Goal: Task Accomplishment & Management: Manage account settings

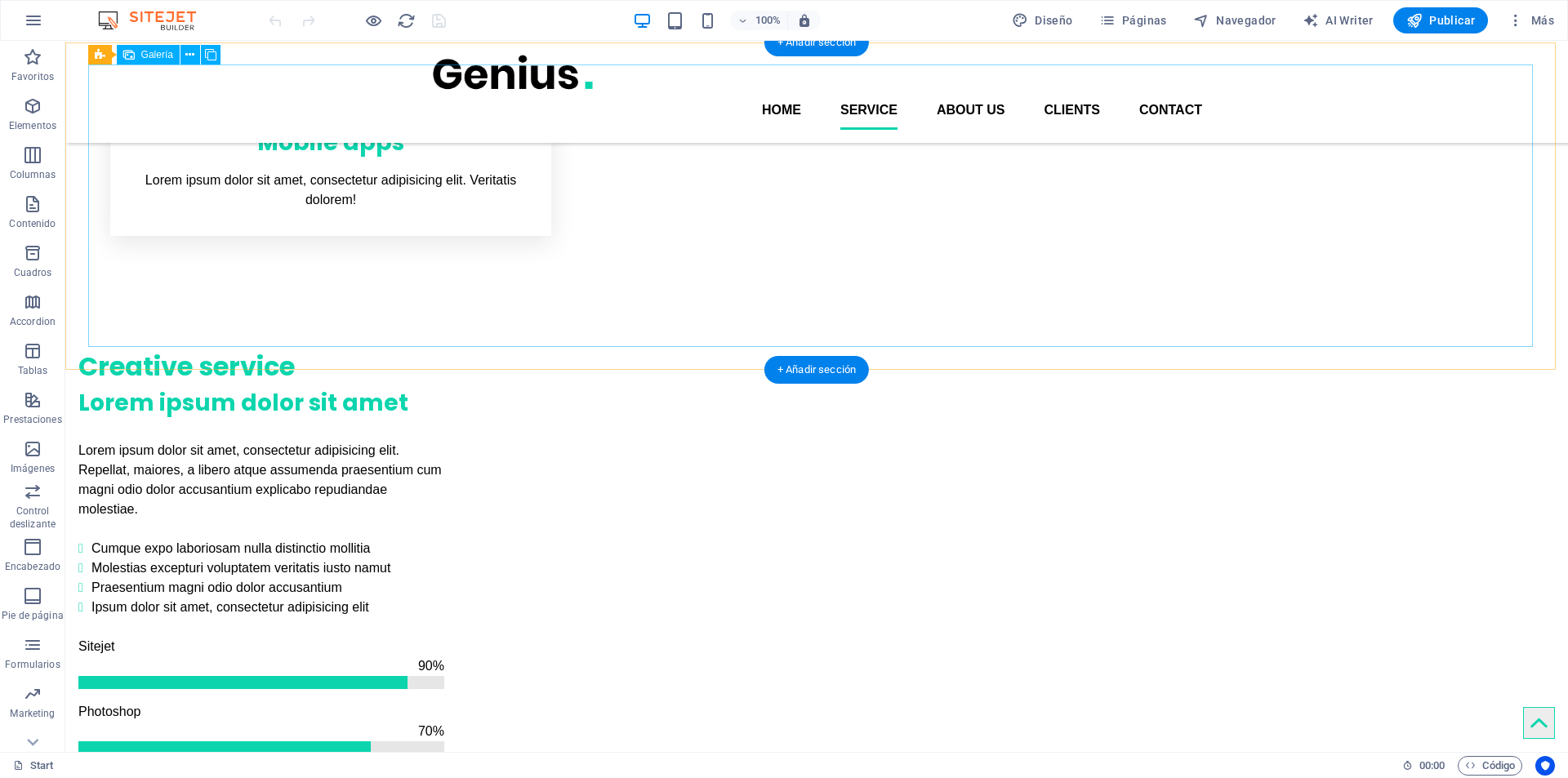
scroll to position [817, 0]
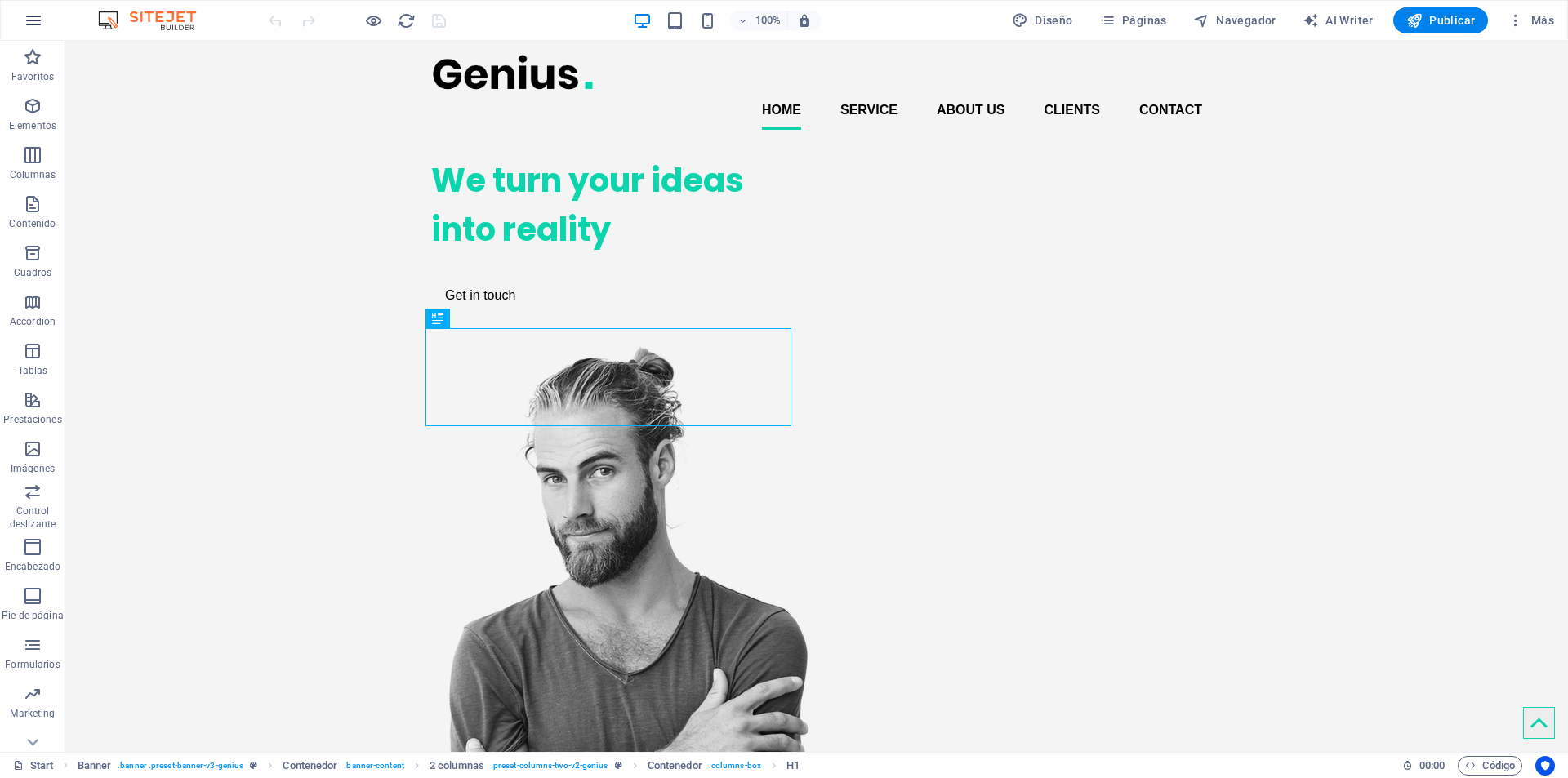
click at [30, 23] on icon "button" at bounding box center [33, 20] width 19 height 19
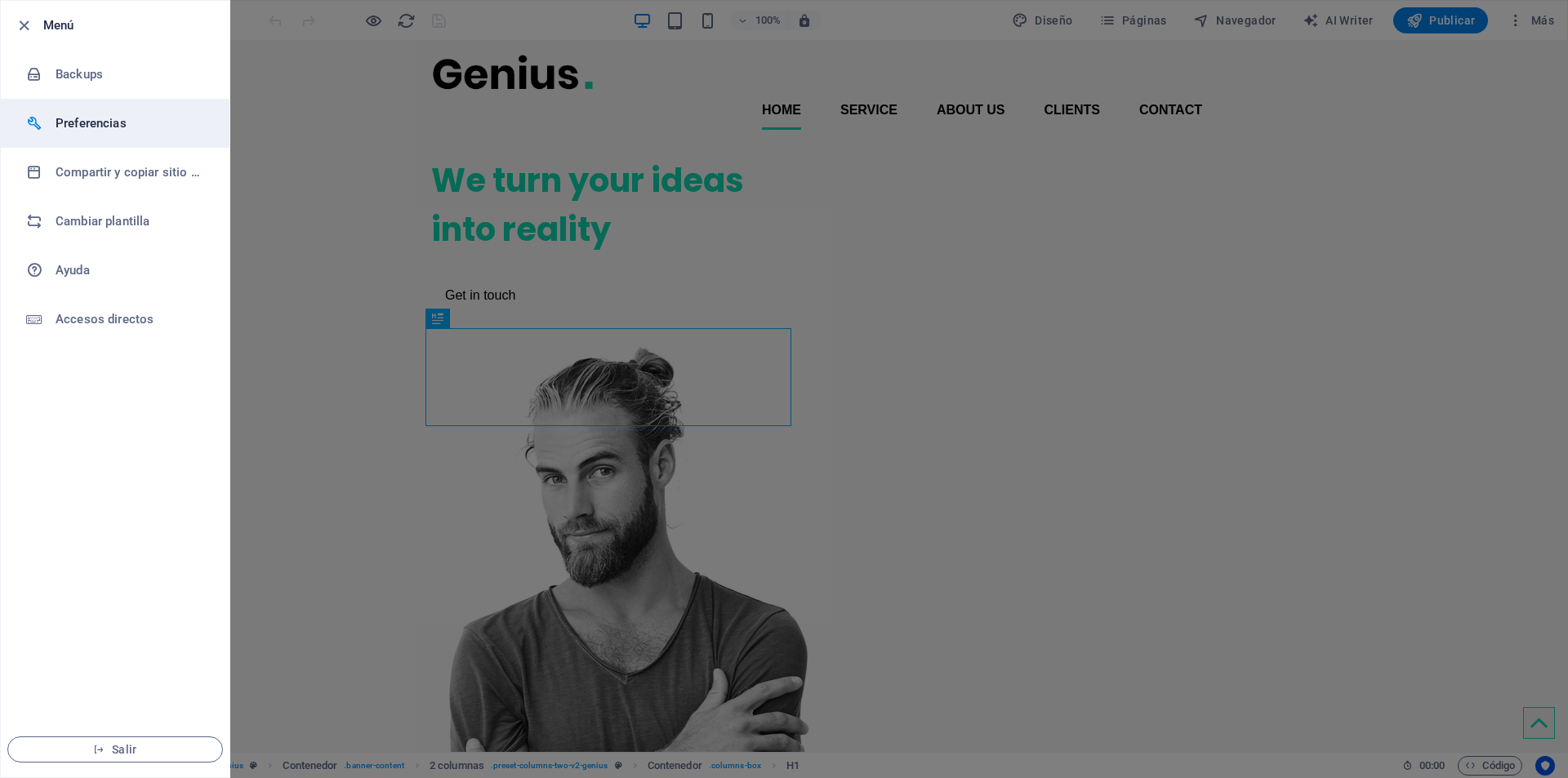
click at [85, 128] on h6 "Preferencias" at bounding box center [131, 123] width 151 height 19
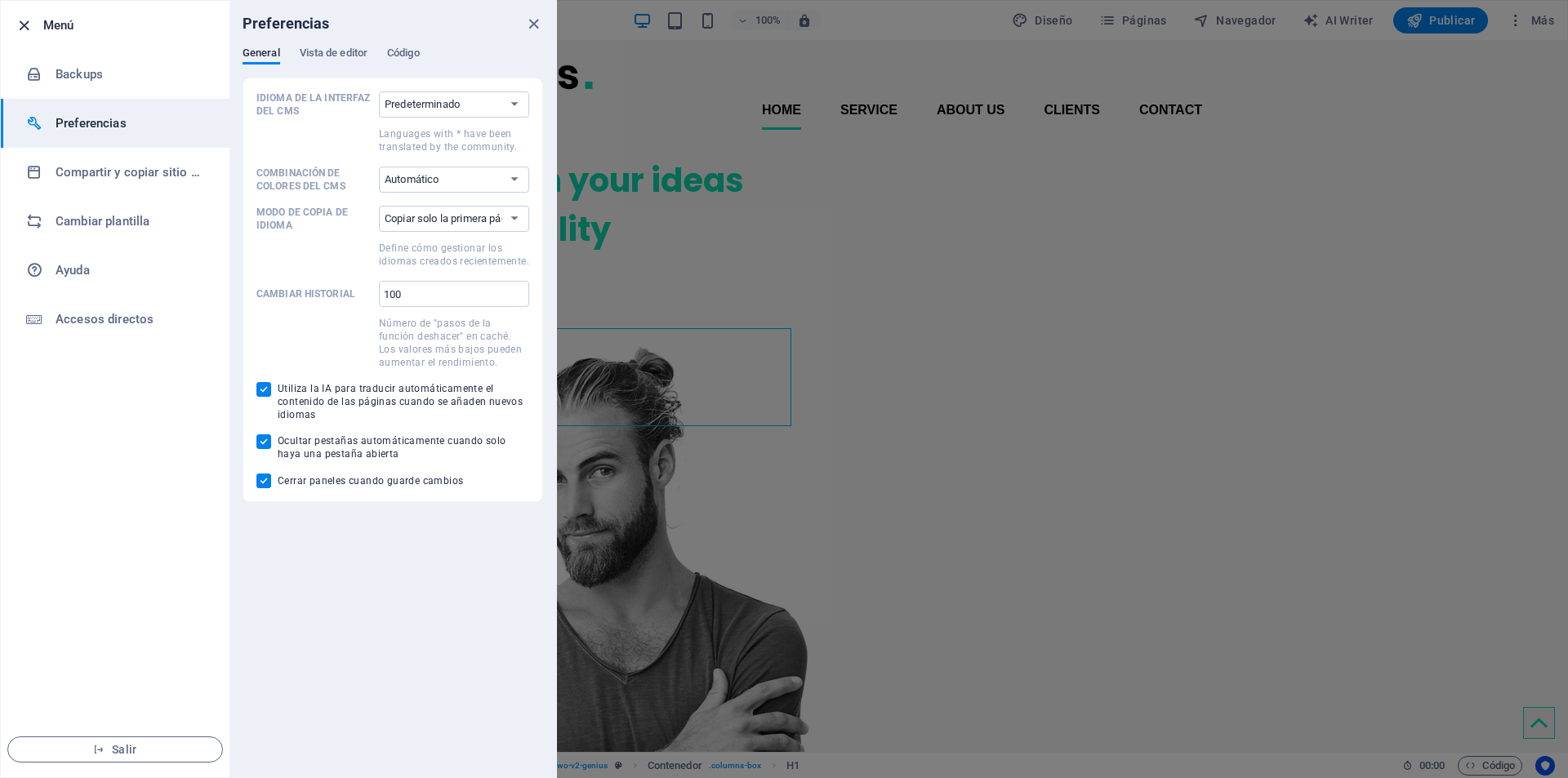
click at [24, 19] on icon "button" at bounding box center [24, 25] width 18 height 18
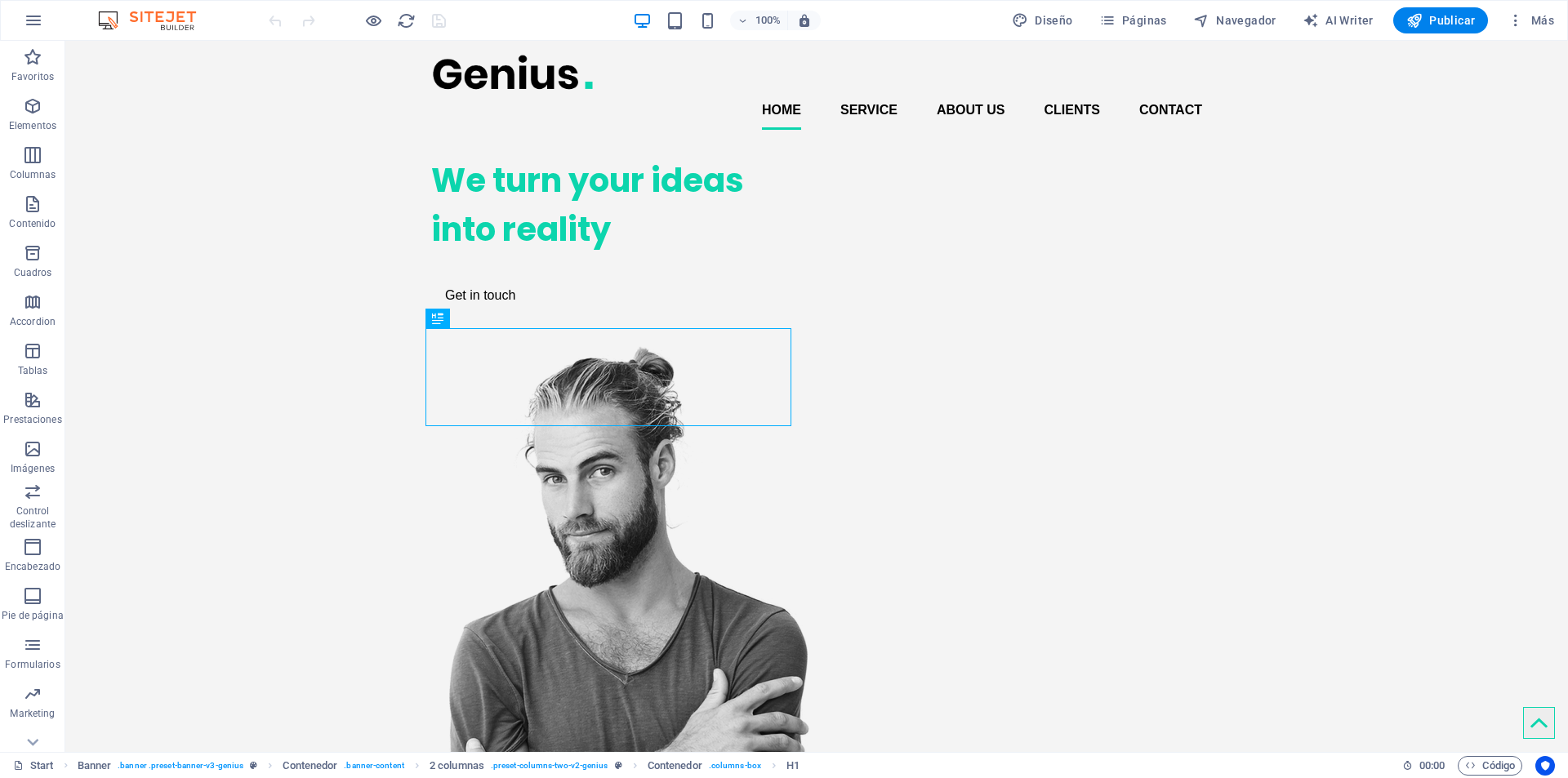
click at [104, 18] on img at bounding box center [155, 20] width 122 height 19
click at [1549, 21] on span "Más" at bounding box center [1530, 20] width 47 height 17
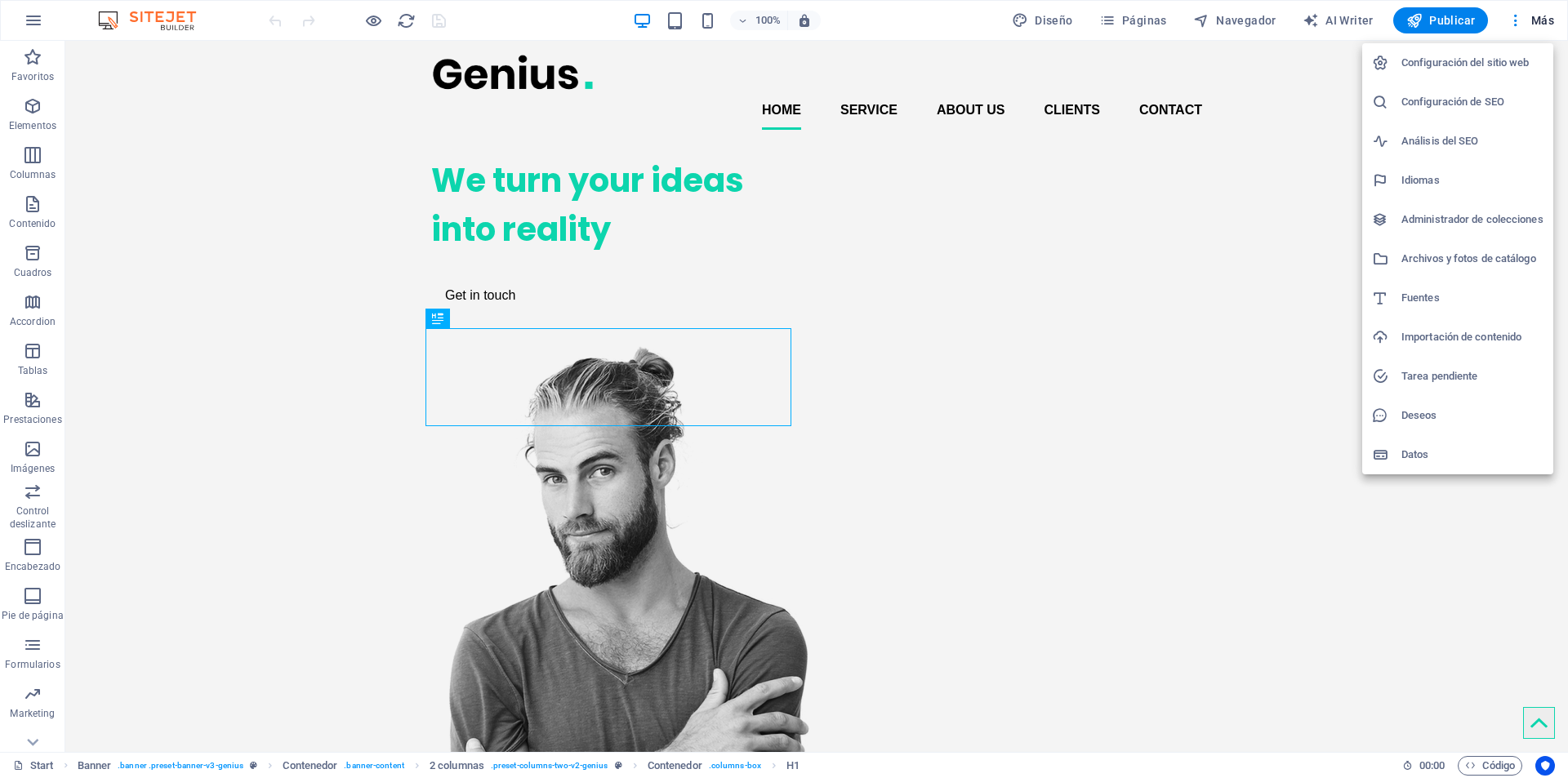
click at [1501, 63] on h6 "Configuración del sitio web" at bounding box center [1472, 62] width 142 height 19
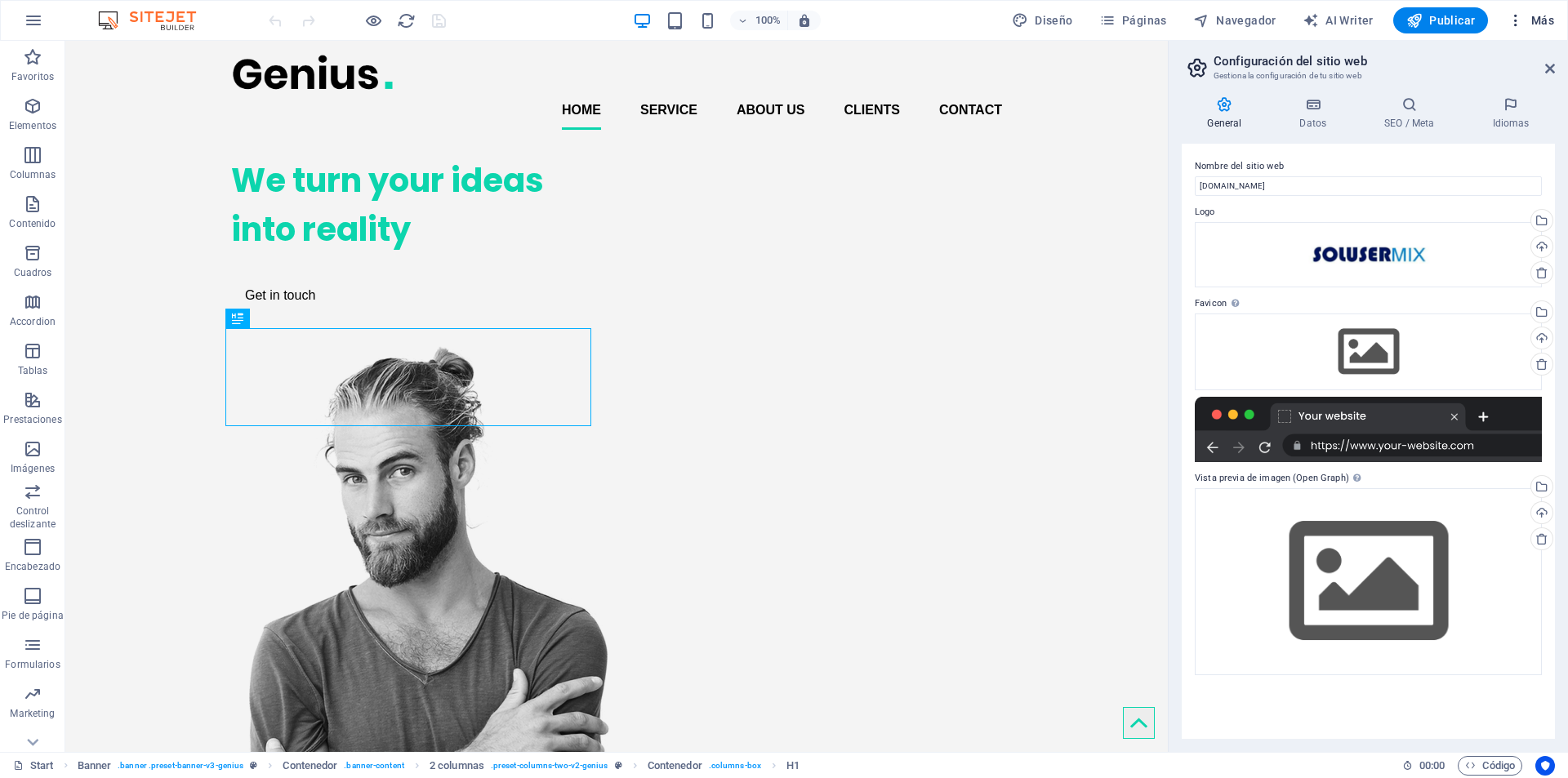
click at [1517, 18] on icon "button" at bounding box center [1515, 20] width 17 height 17
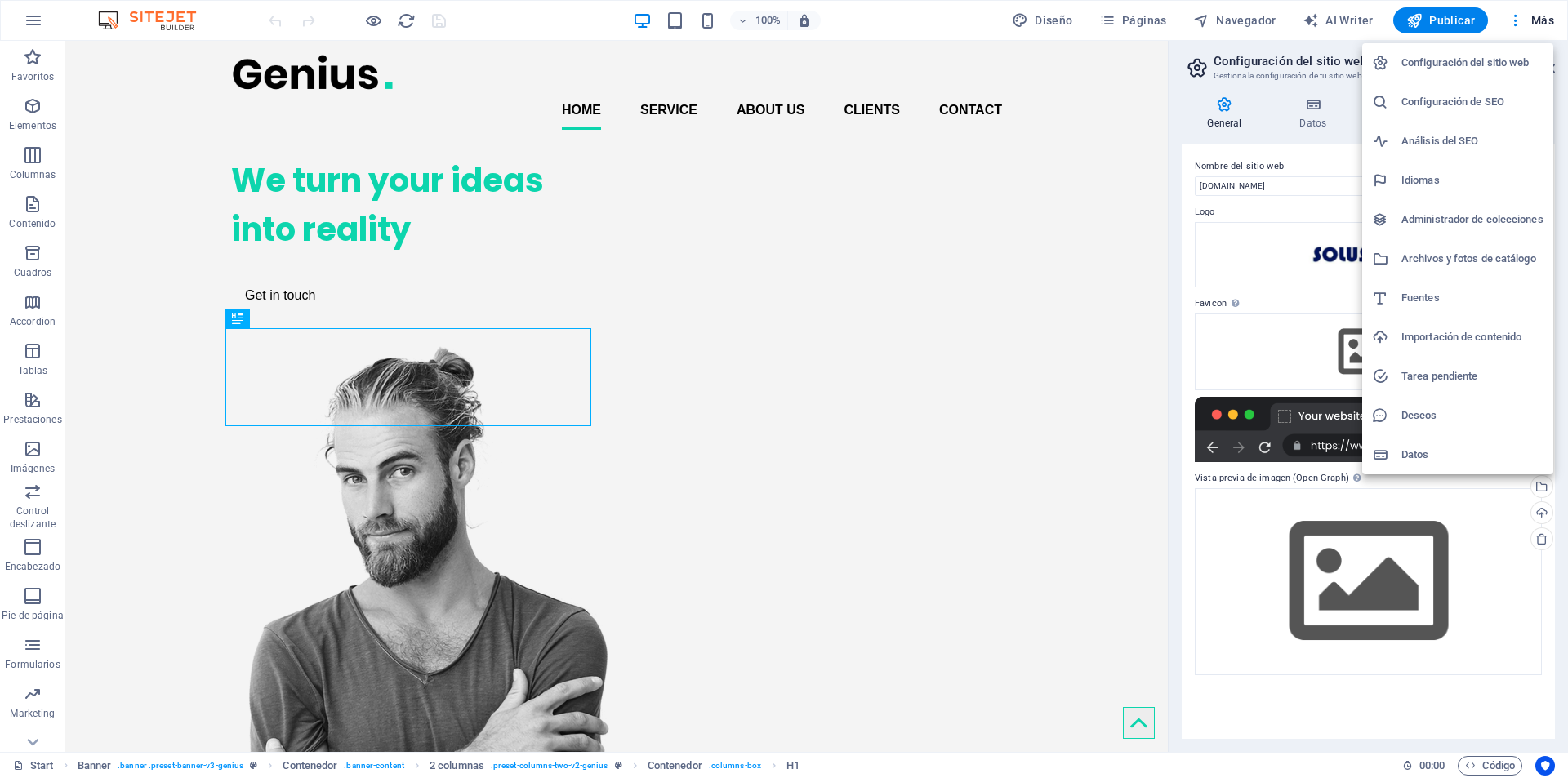
click at [1485, 222] on h6 "Administrador de colecciones" at bounding box center [1472, 220] width 142 height 19
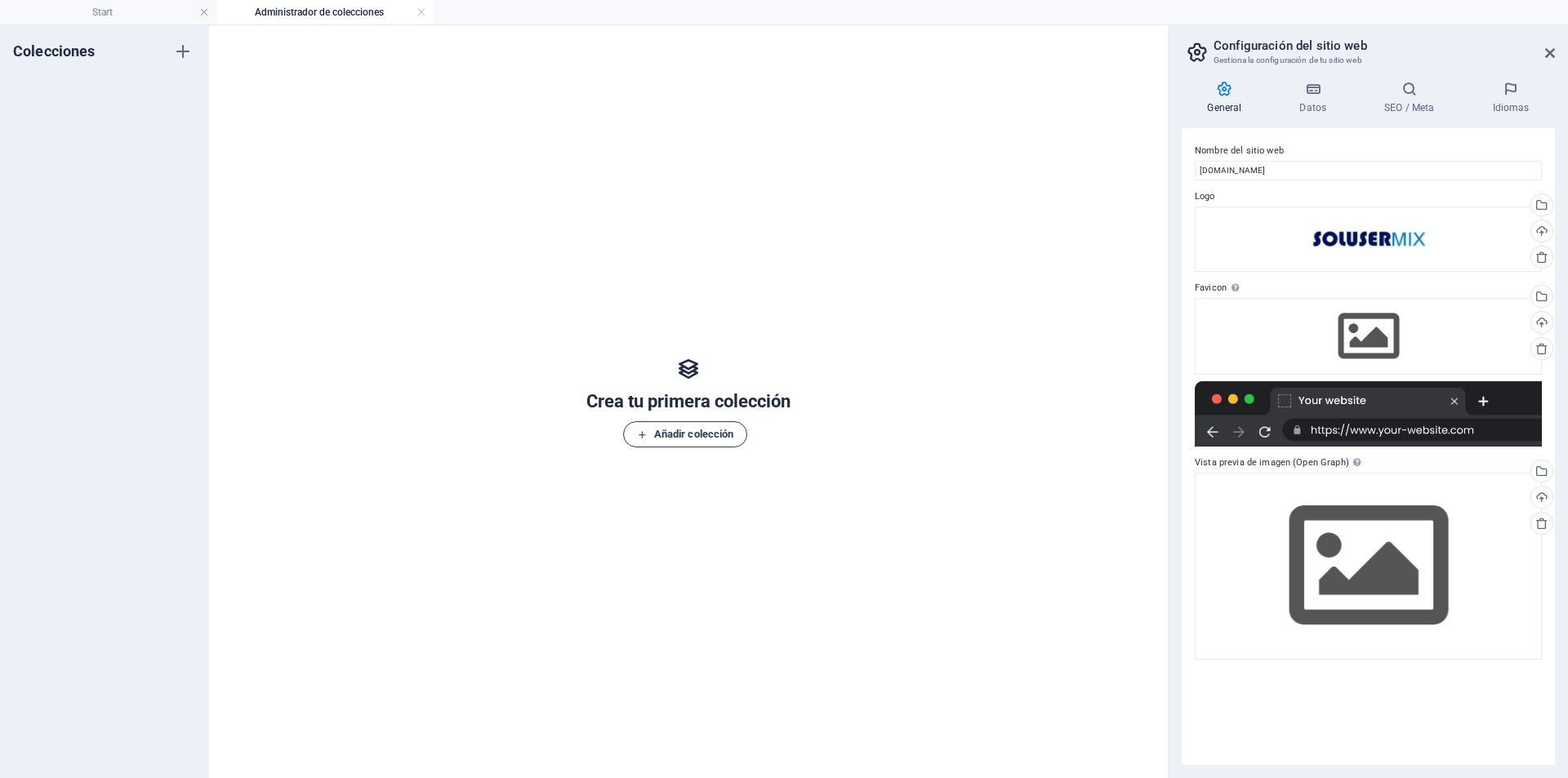
click at [670, 435] on span "Añadir colección" at bounding box center [685, 434] width 98 height 19
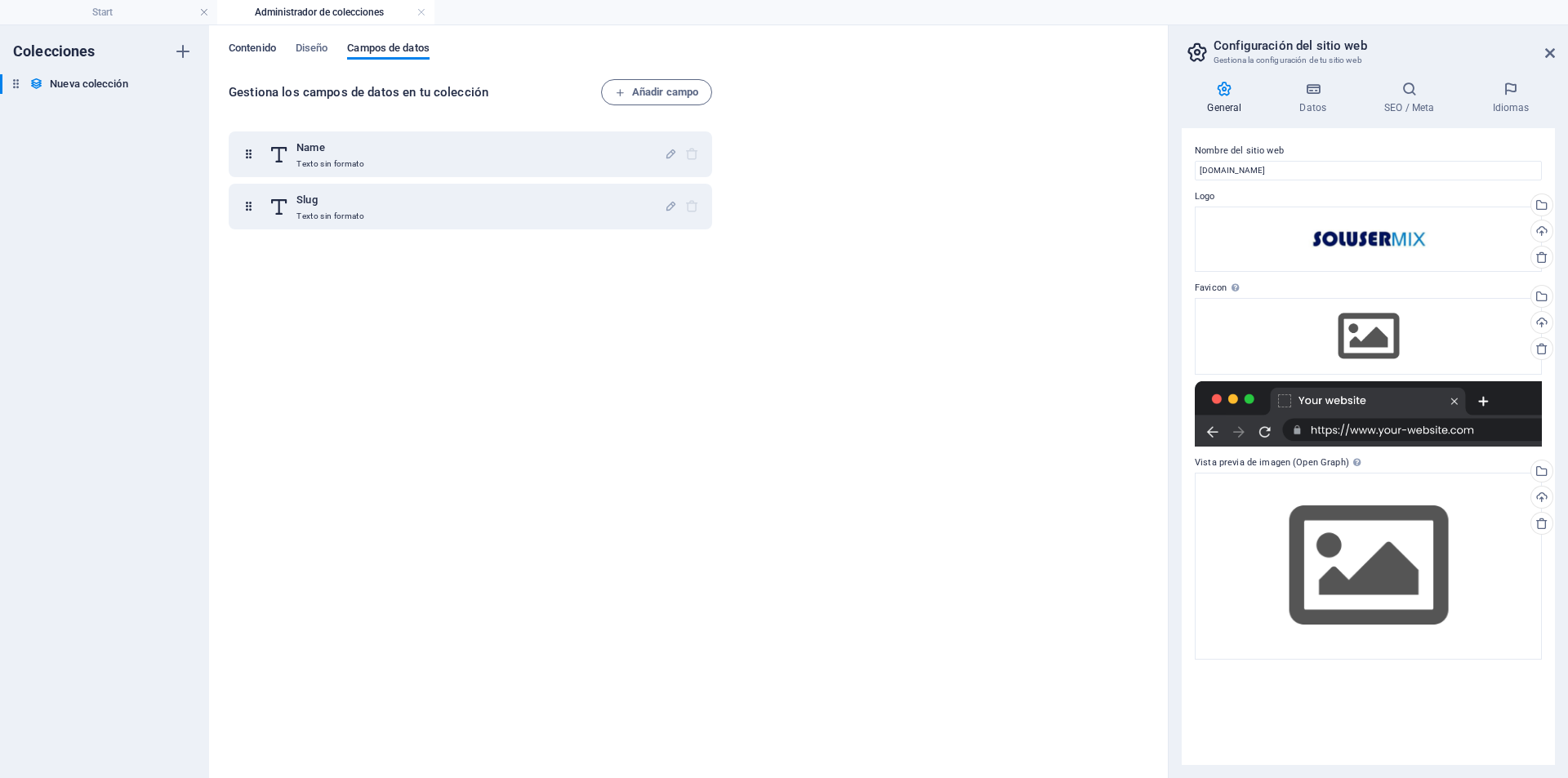
click at [247, 44] on span "Contenido" at bounding box center [252, 50] width 47 height 23
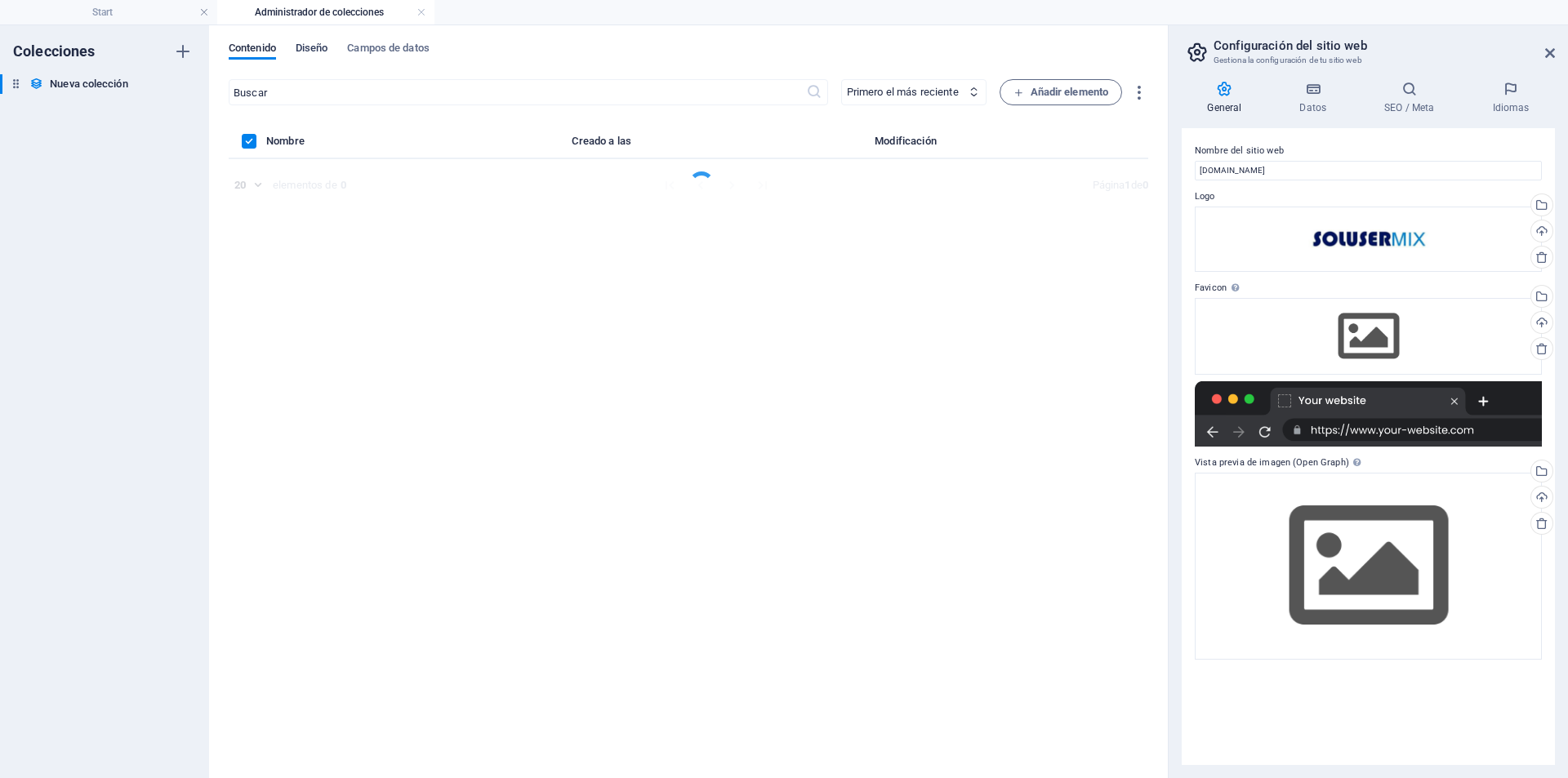
click at [308, 47] on span "Diseño" at bounding box center [311, 50] width 33 height 23
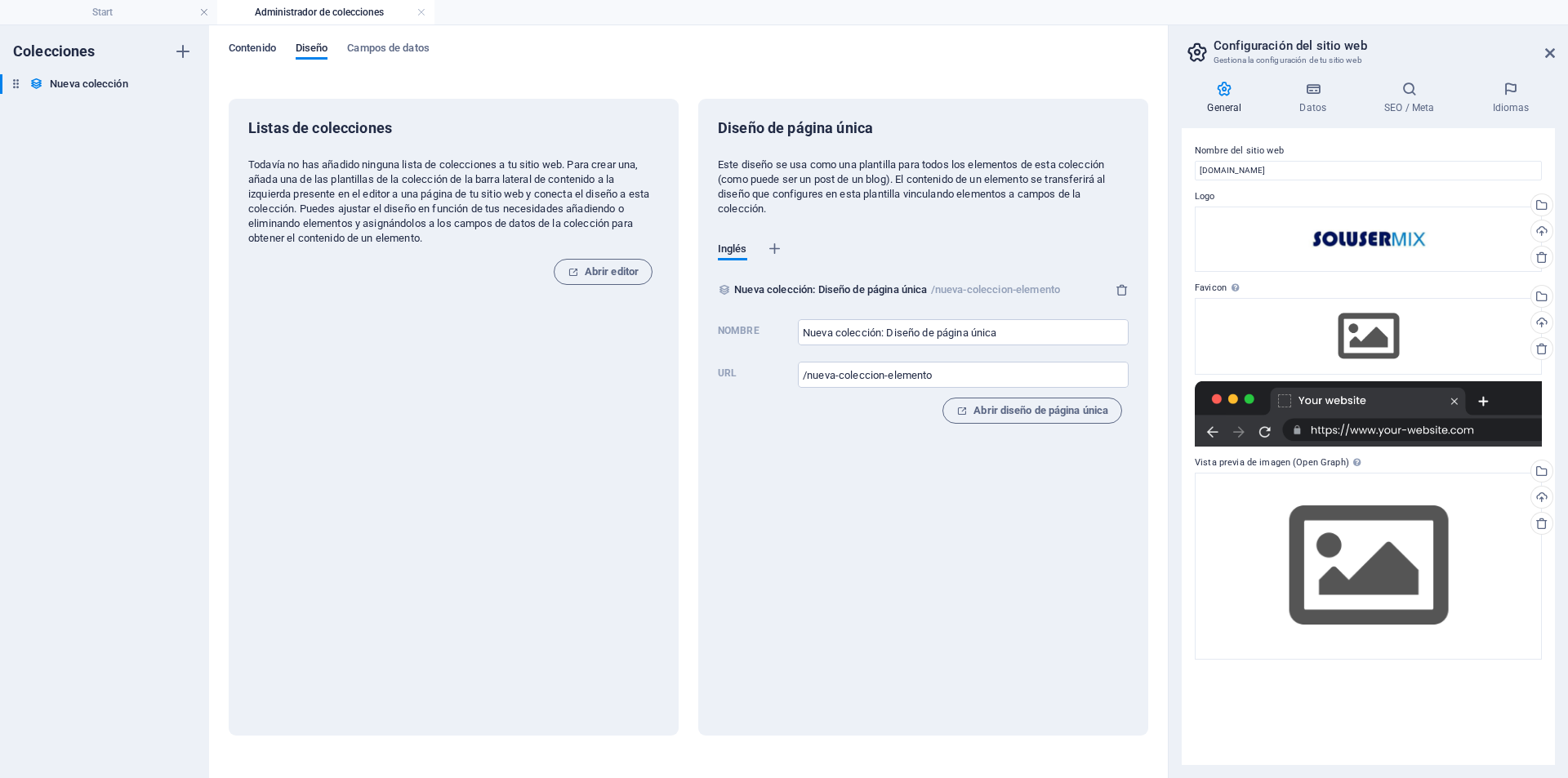
click at [249, 46] on span "Contenido" at bounding box center [252, 50] width 47 height 23
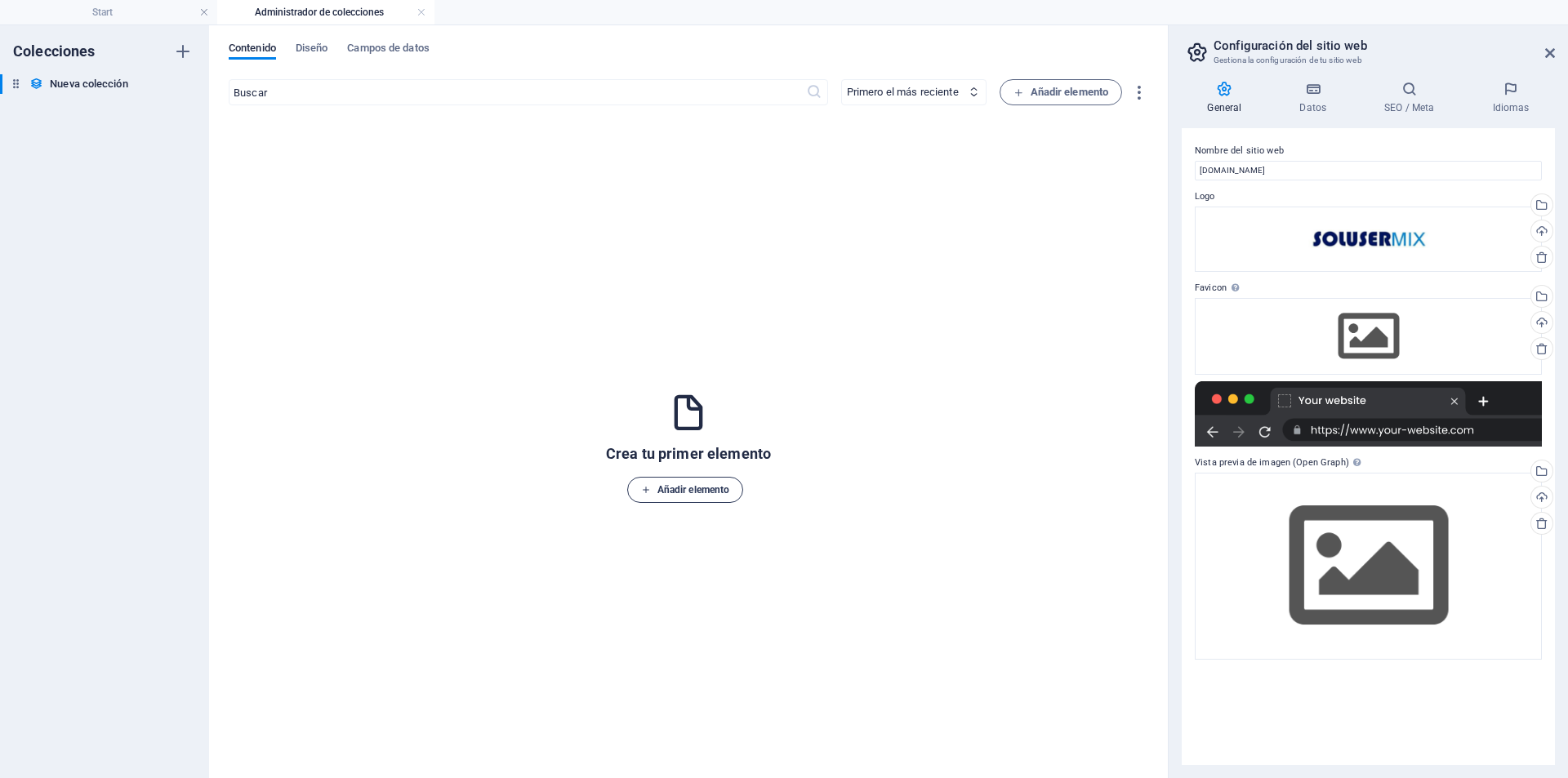
click at [678, 486] on span "Añadir elemento" at bounding box center [685, 490] width 88 height 19
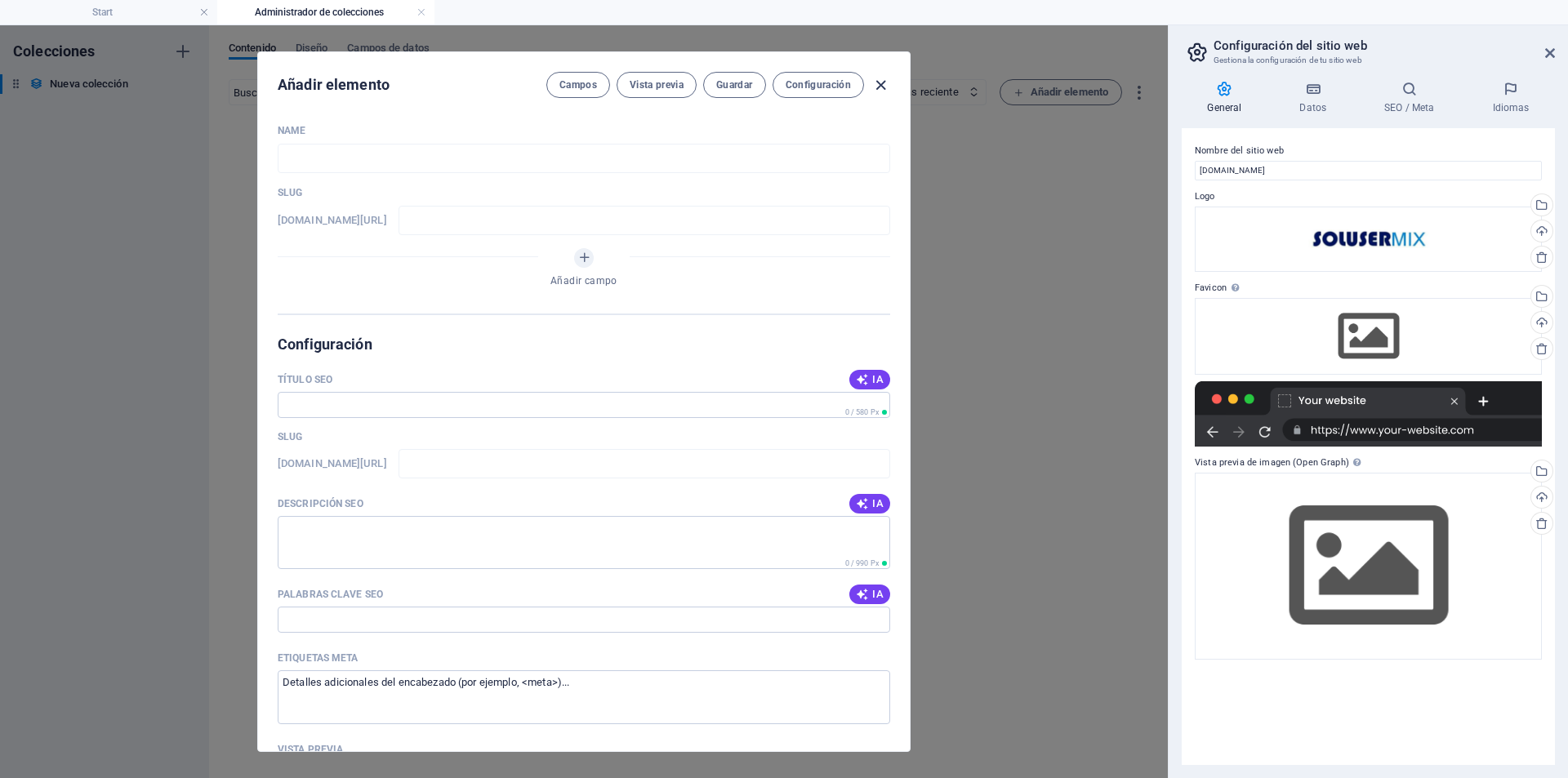
click at [878, 83] on icon "button" at bounding box center [880, 84] width 18 height 18
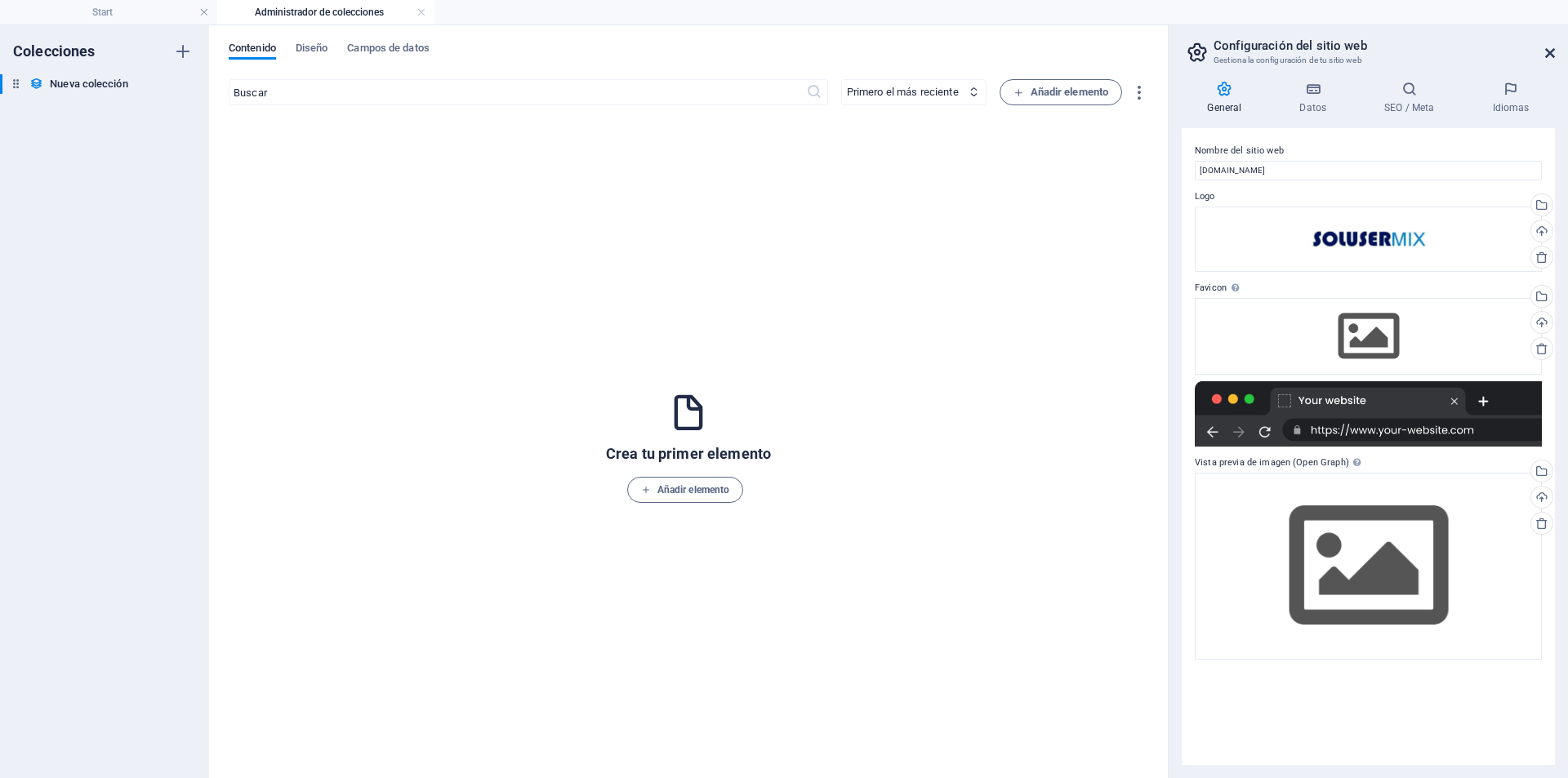
click at [1550, 52] on icon at bounding box center [1550, 53] width 10 height 13
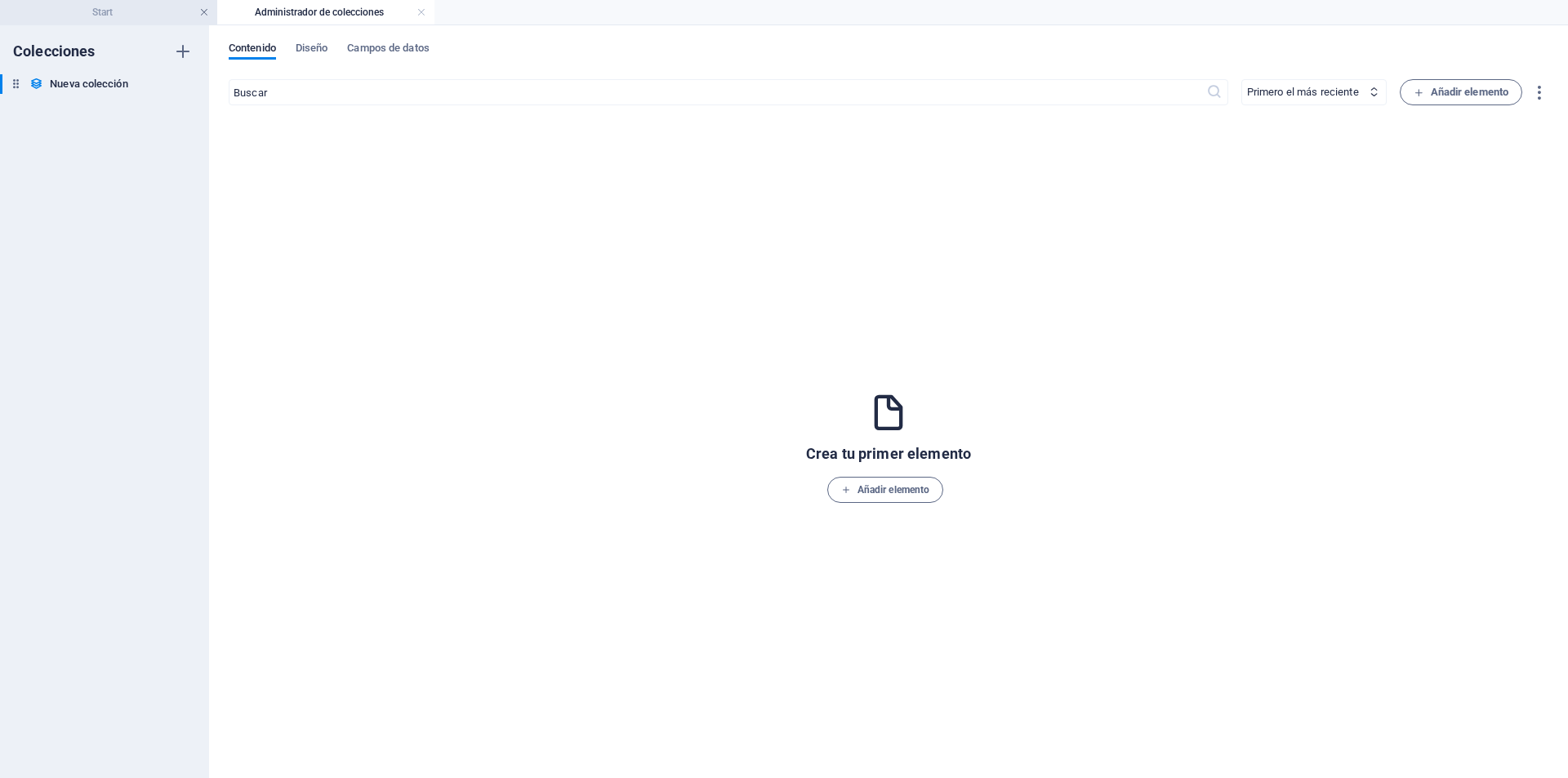
click at [199, 13] on link at bounding box center [204, 13] width 10 height 16
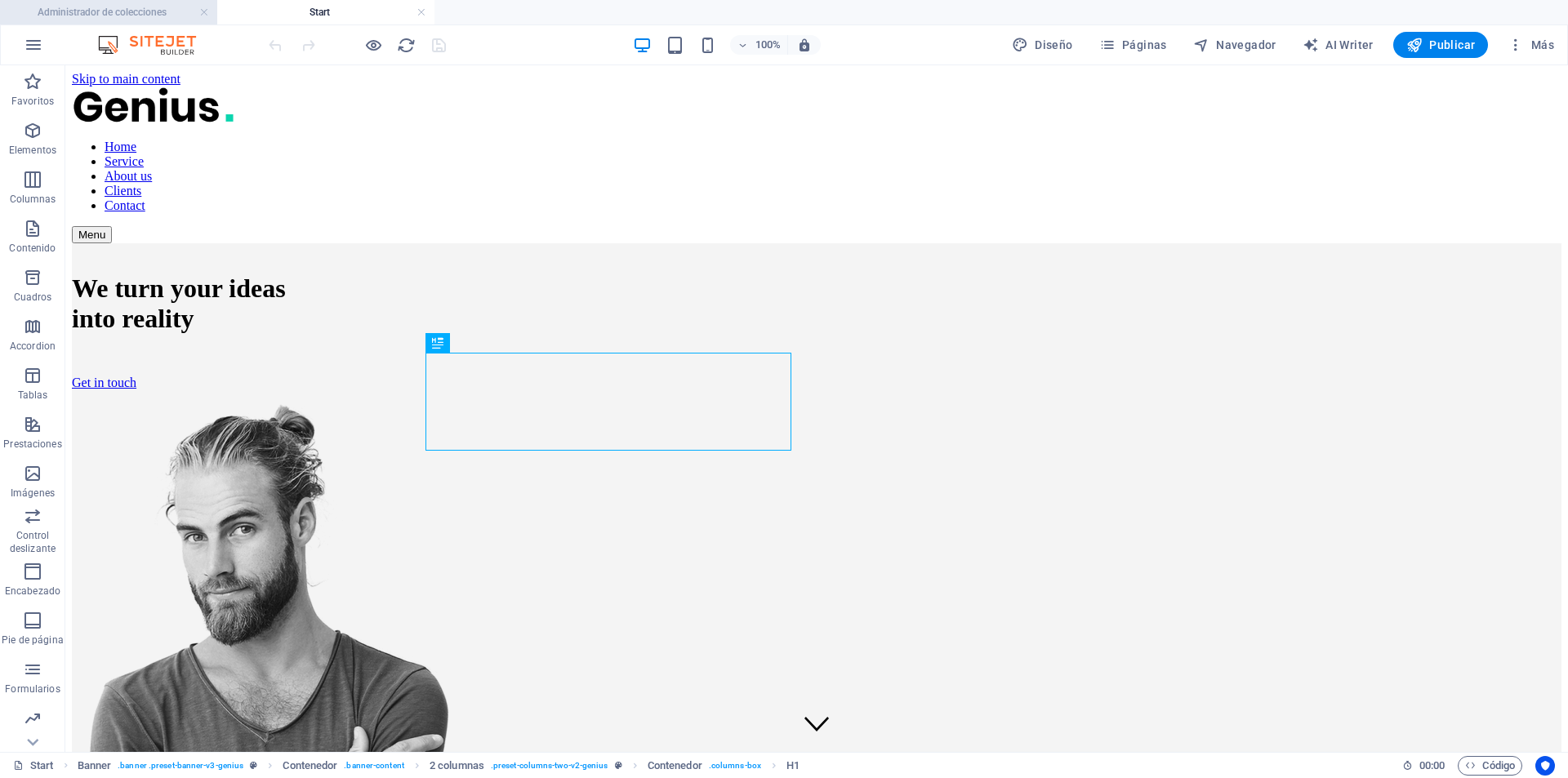
click at [168, 8] on h4 "Administrador de colecciones" at bounding box center [108, 12] width 217 height 18
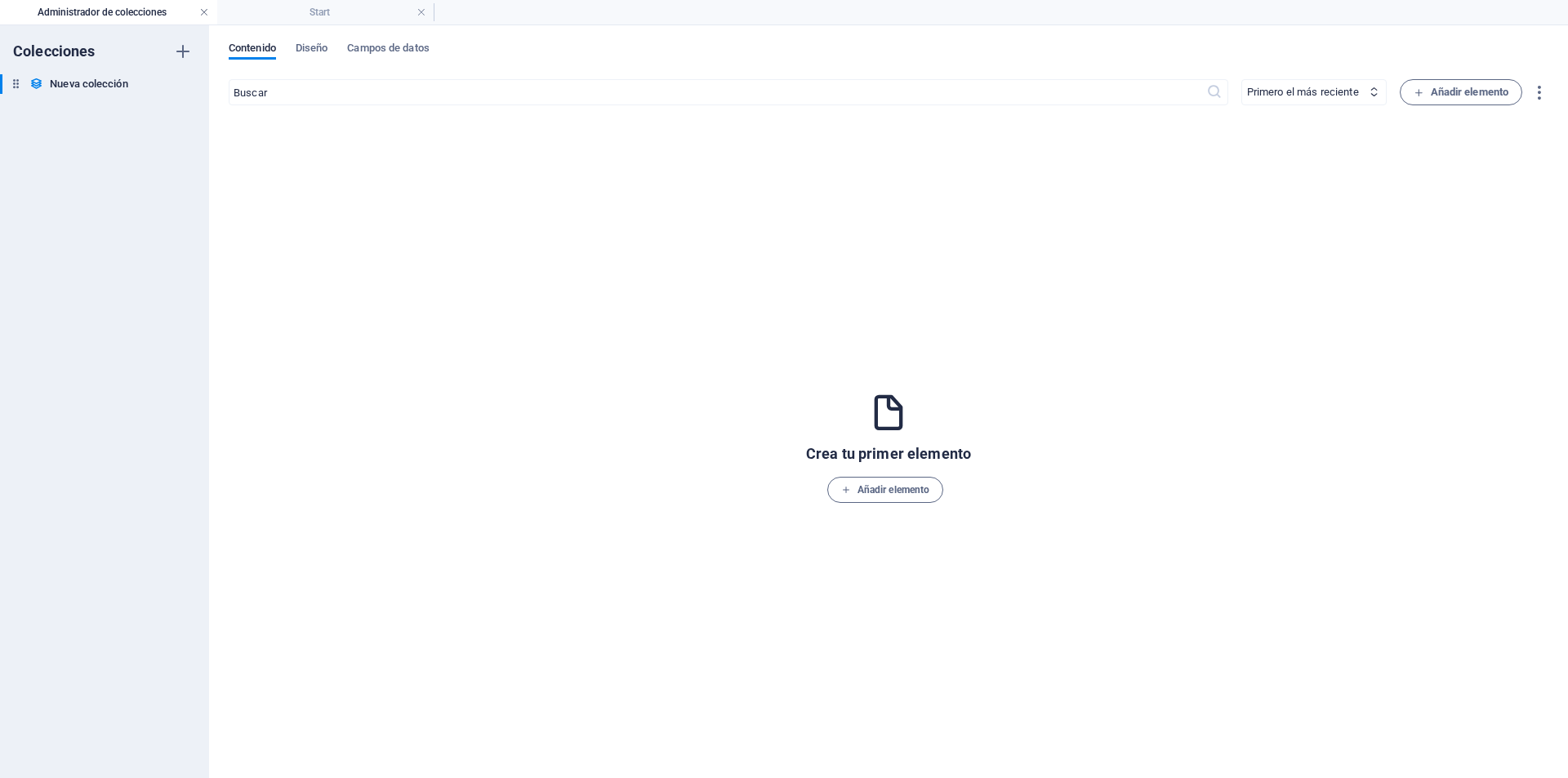
click at [206, 12] on link at bounding box center [204, 13] width 10 height 16
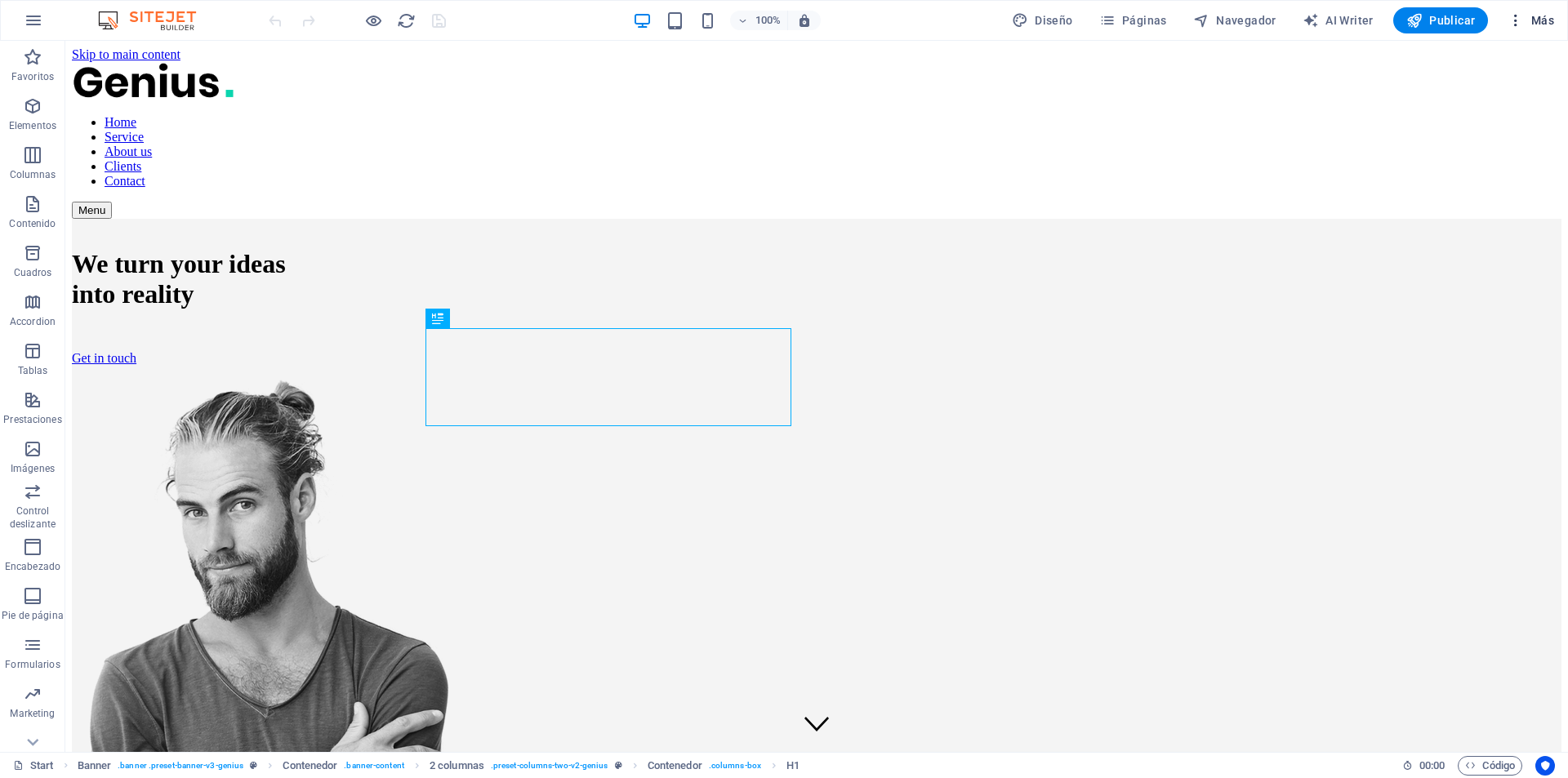
click at [1516, 18] on icon "button" at bounding box center [1515, 20] width 17 height 17
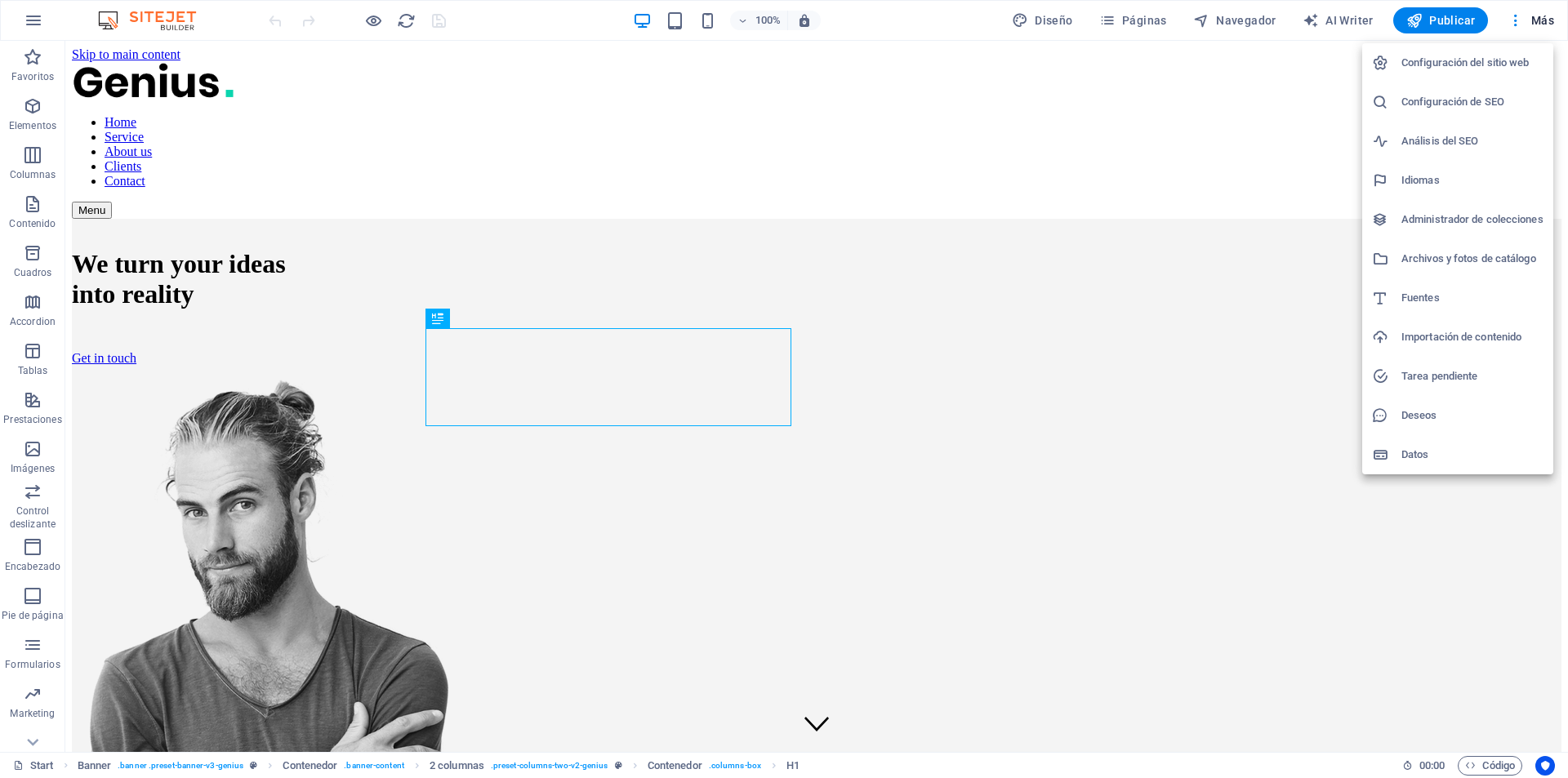
click at [1467, 144] on h6 "Análisis del SEO" at bounding box center [1472, 141] width 142 height 19
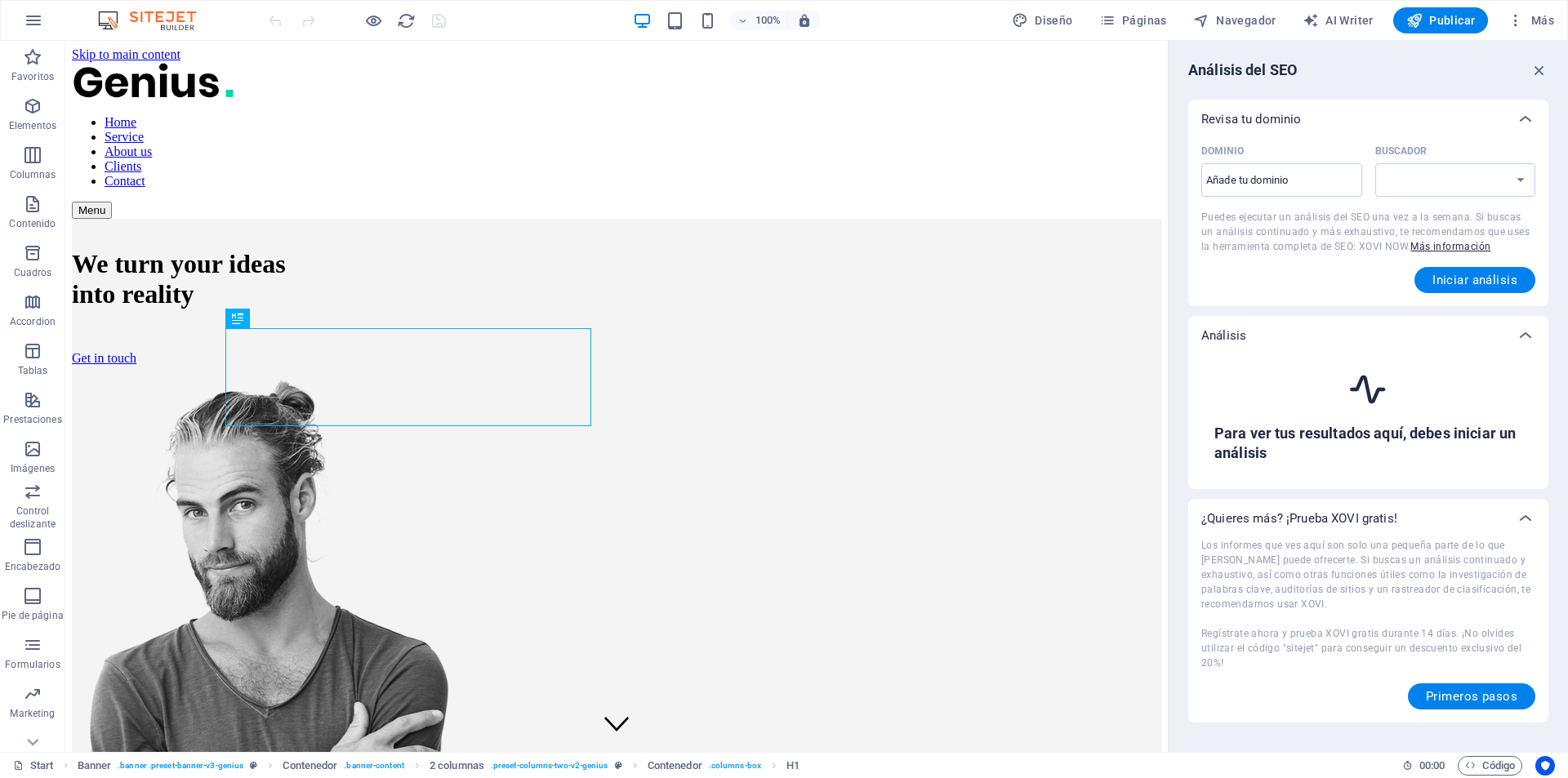
select select "[DOMAIN_NAME]"
click at [1541, 72] on icon "button" at bounding box center [1539, 70] width 18 height 18
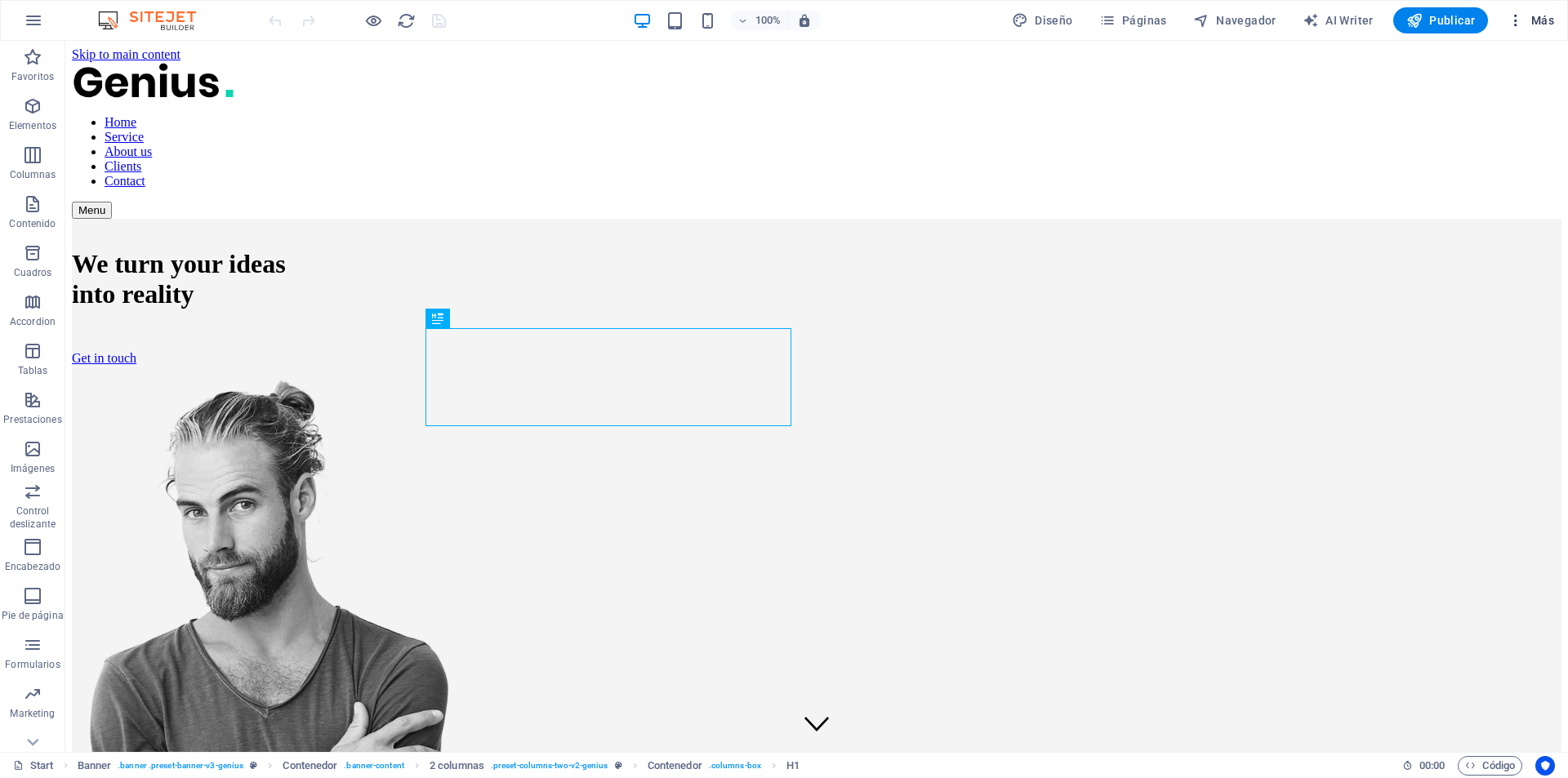
click at [1518, 18] on icon "button" at bounding box center [1515, 20] width 17 height 17
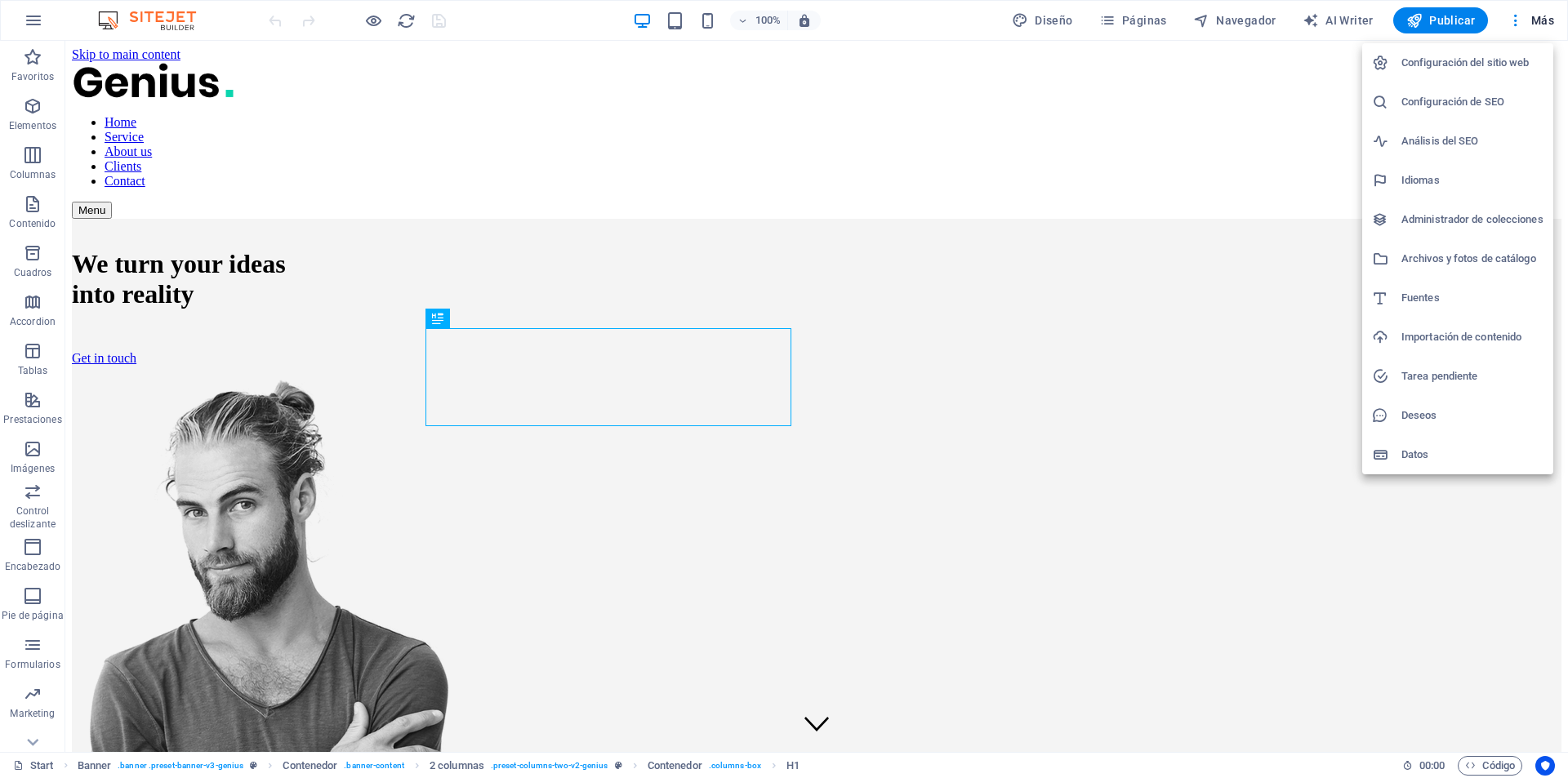
click at [1467, 342] on h6 "Importación de contenido" at bounding box center [1472, 337] width 142 height 19
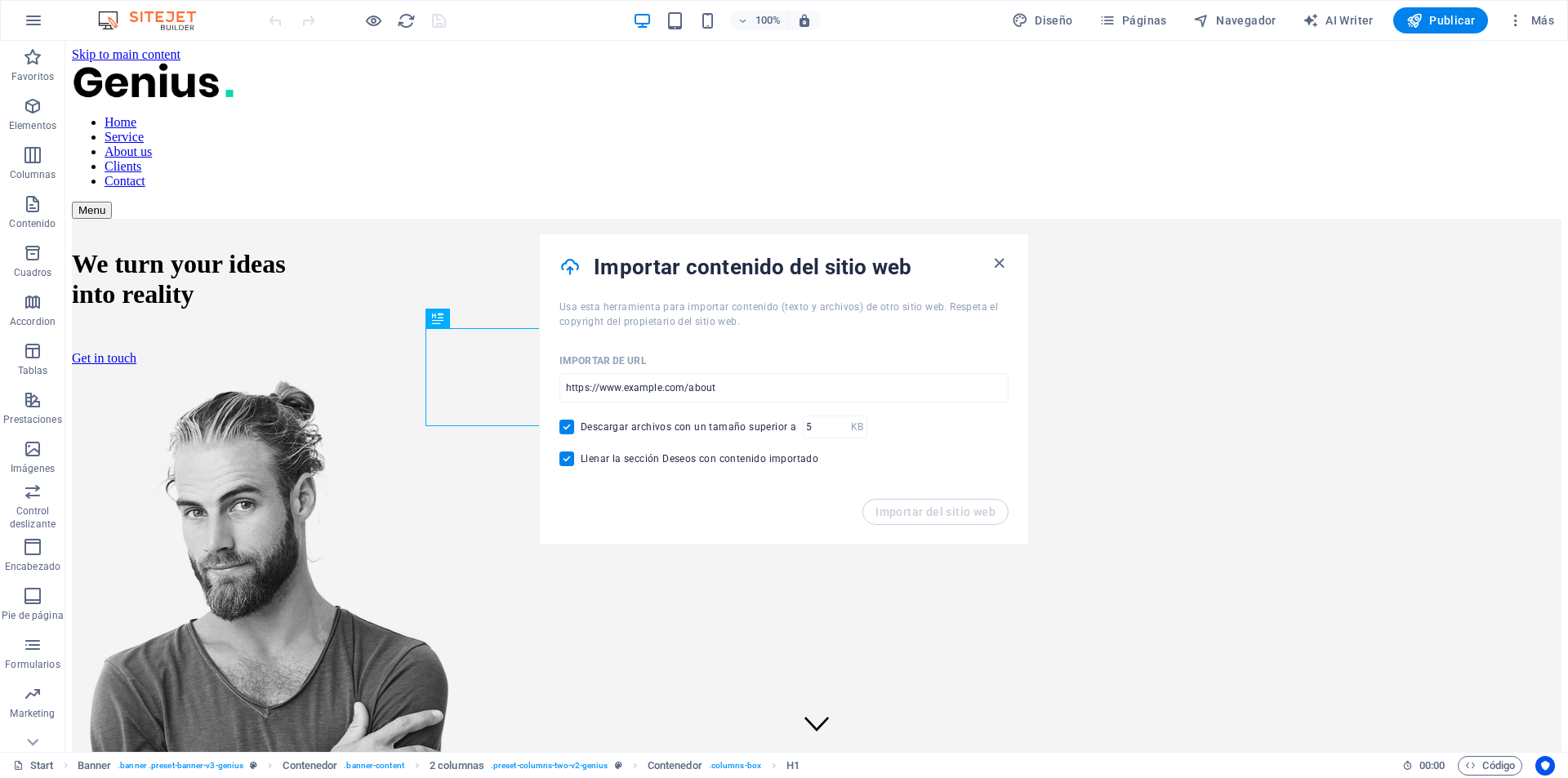
drag, startPoint x: 992, startPoint y: 261, endPoint x: 993, endPoint y: 290, distance: 29.0
click at [994, 261] on icon "button" at bounding box center [999, 263] width 18 height 18
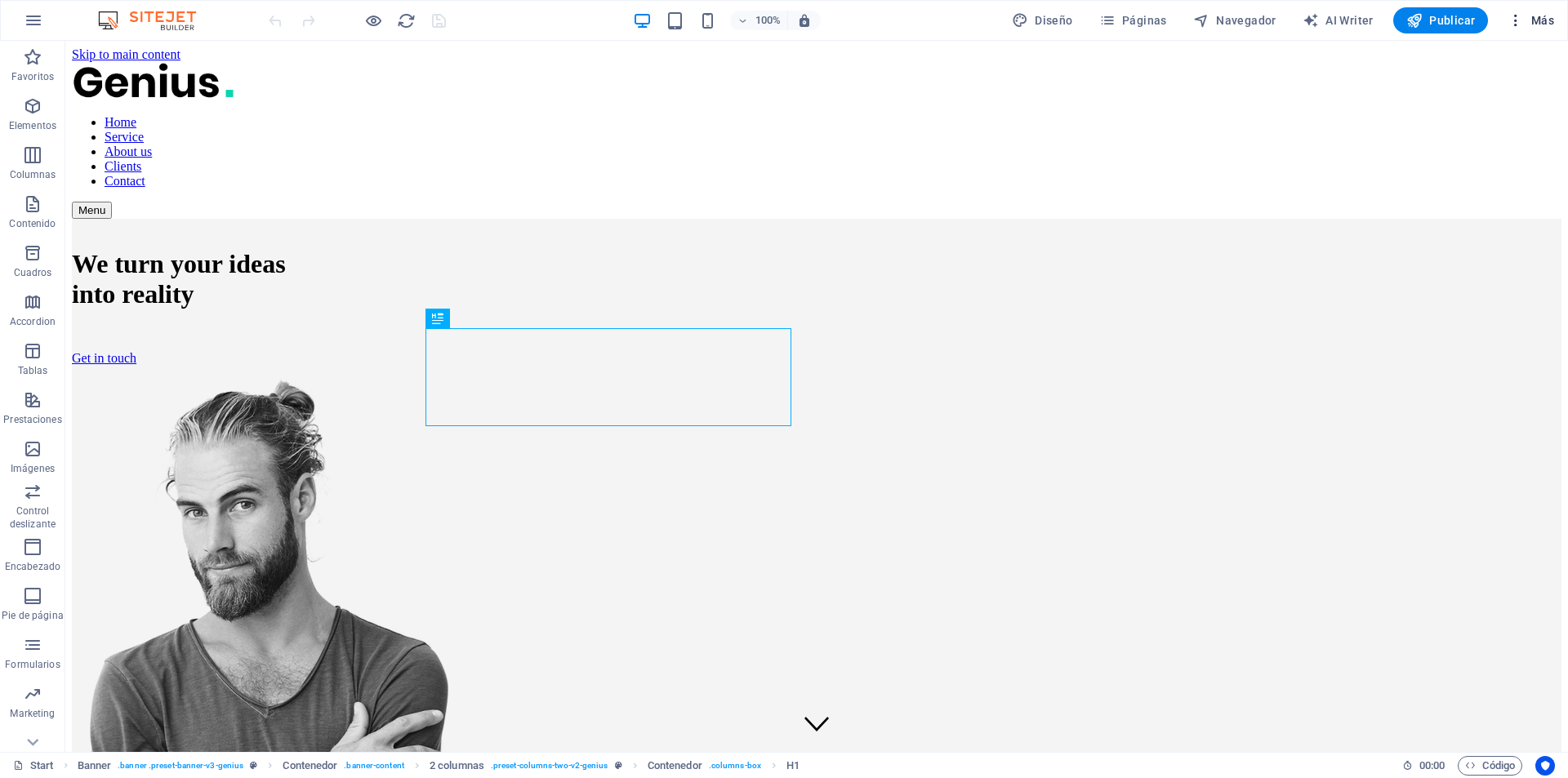
click at [1528, 15] on span "Más" at bounding box center [1530, 20] width 47 height 17
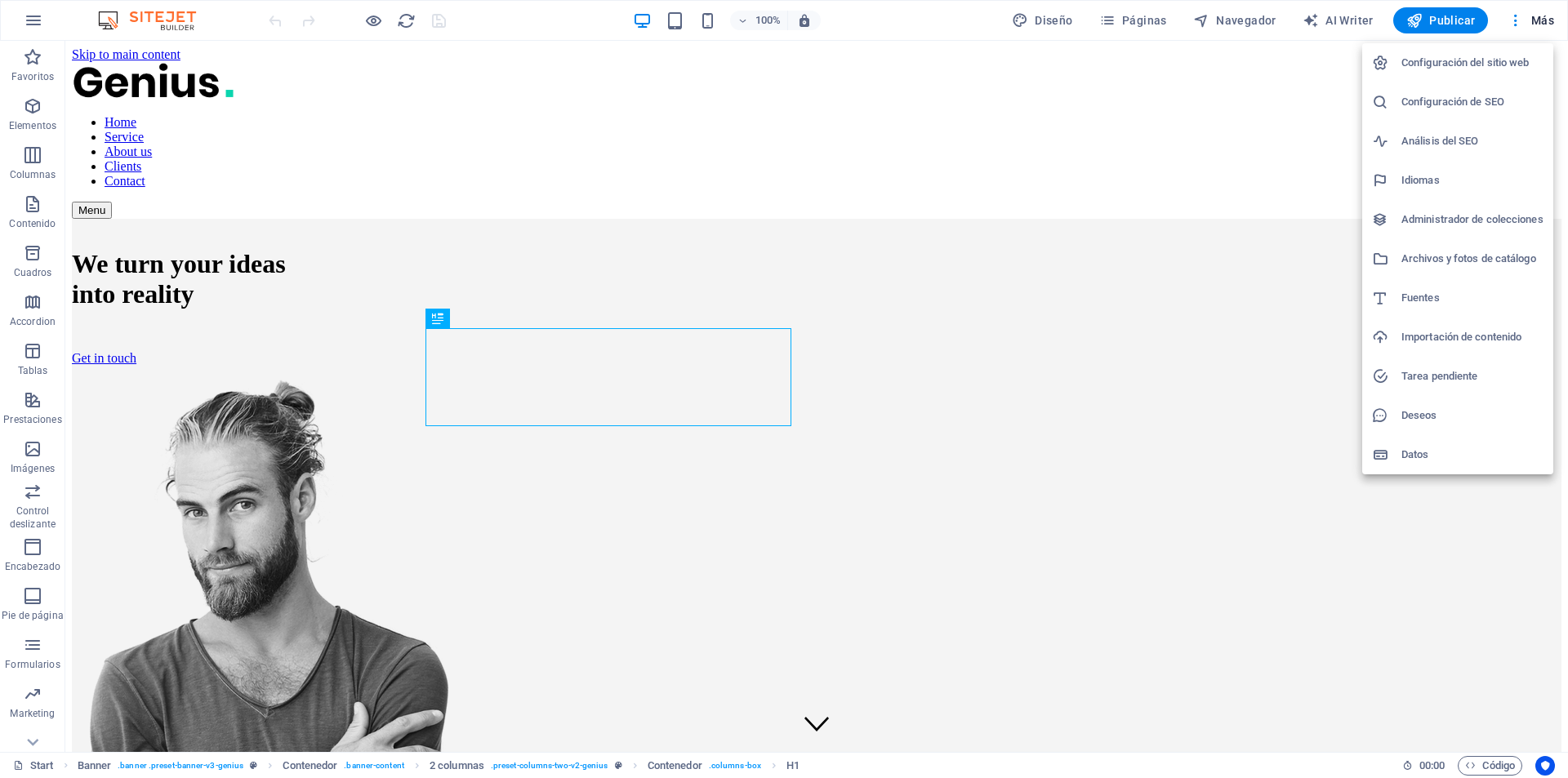
click at [1213, 378] on div at bounding box center [784, 389] width 1568 height 778
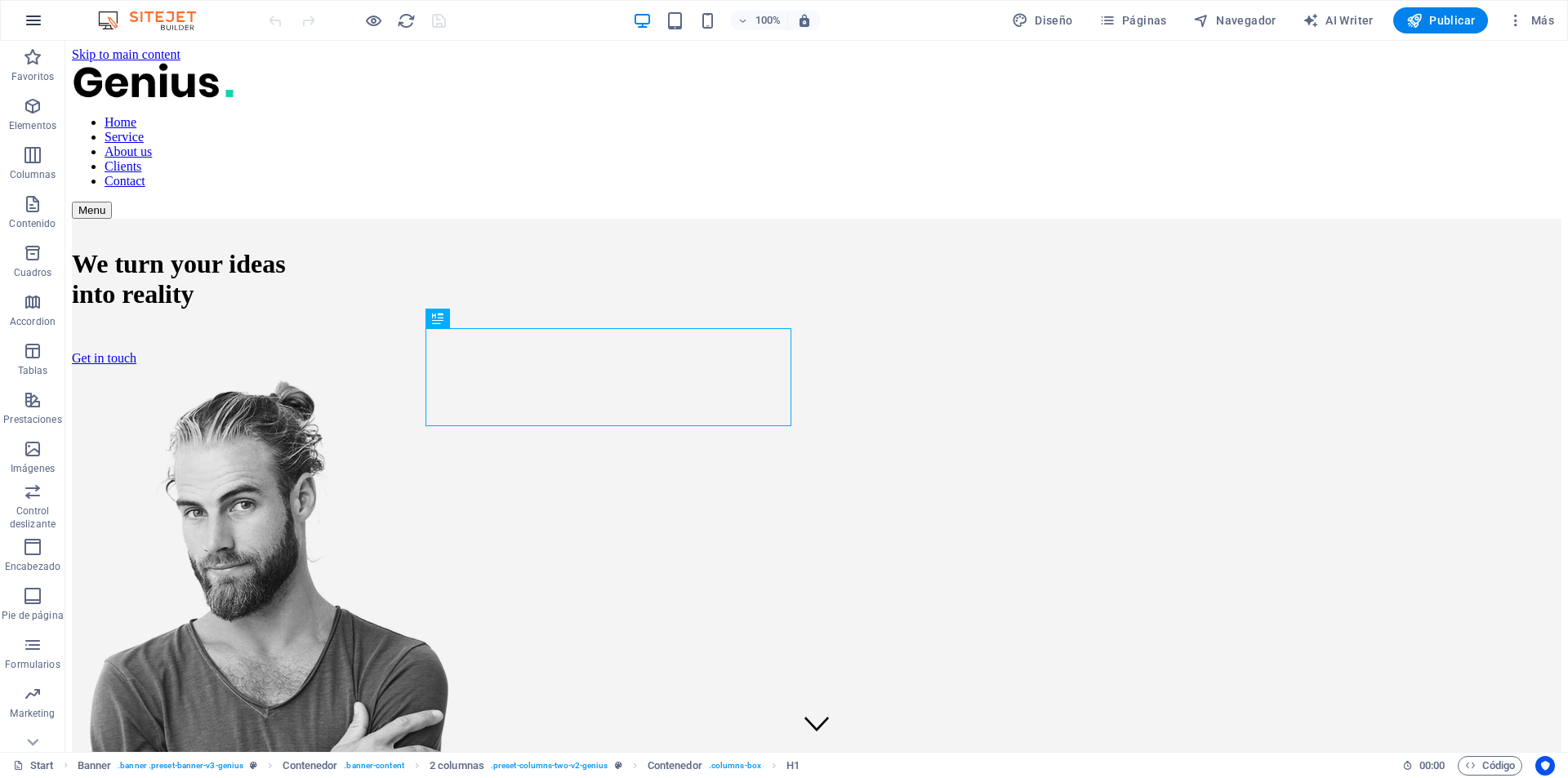
click at [29, 12] on icon "button" at bounding box center [33, 20] width 19 height 19
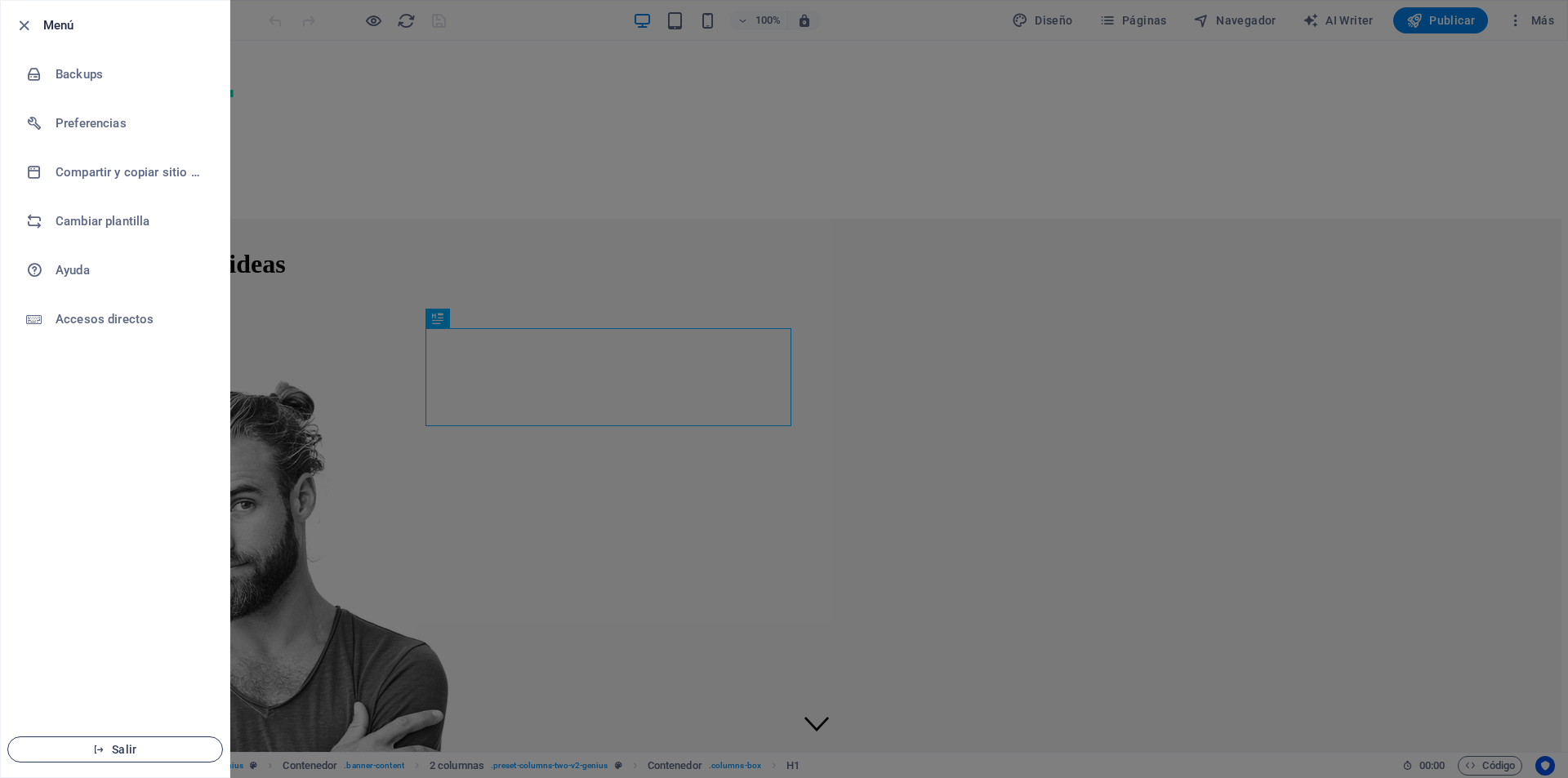
click at [118, 743] on span "Salir" at bounding box center [115, 749] width 188 height 13
